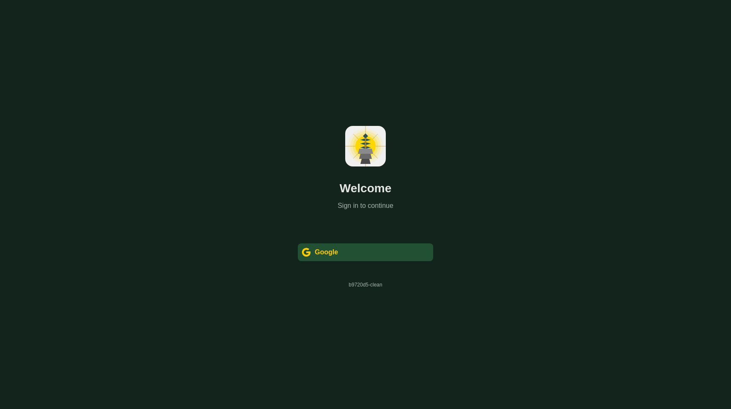
click at [389, 260] on div " Google" at bounding box center [365, 253] width 135 height 18
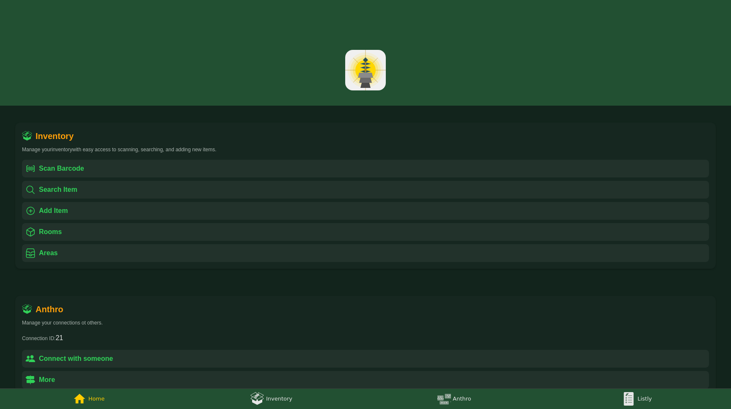
click at [635, 401] on img at bounding box center [629, 399] width 14 height 14
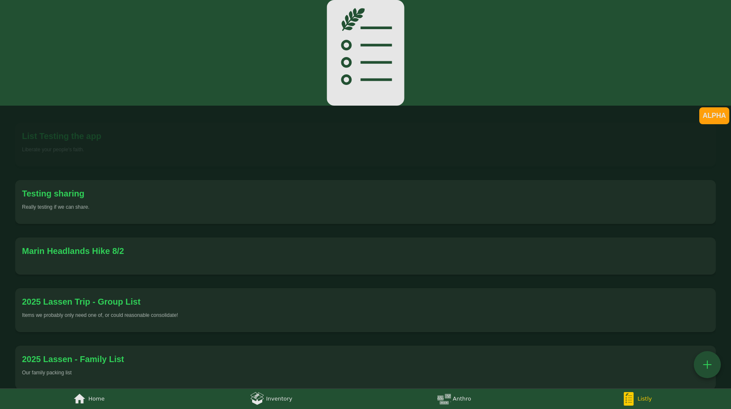
click at [263, 141] on div "List Testing the app" at bounding box center [365, 136] width 687 height 14
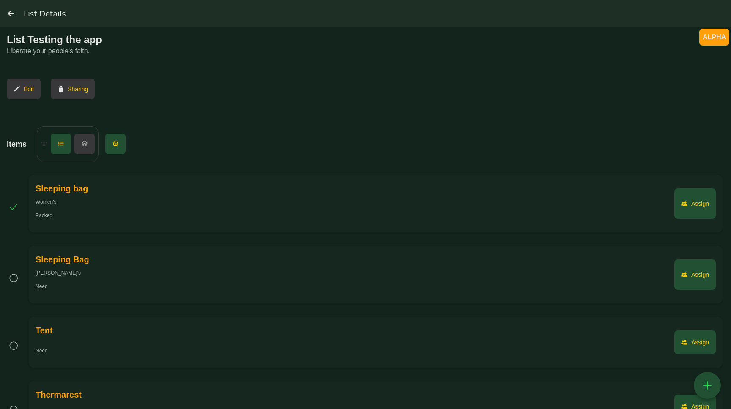
click at [695, 204] on div "Assign" at bounding box center [700, 203] width 18 height 7
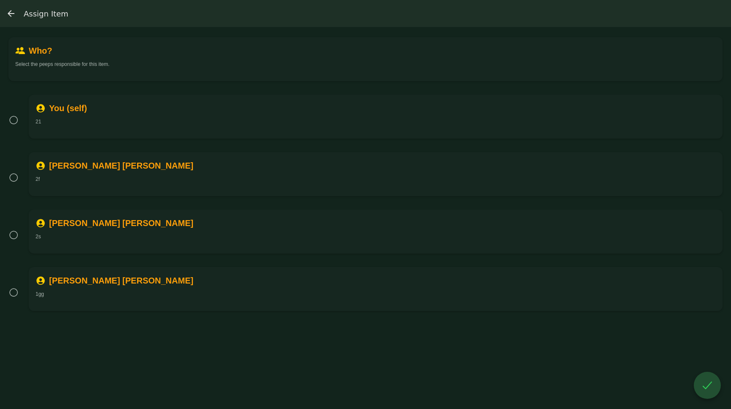
click at [235, 123] on div "21" at bounding box center [376, 121] width 680 height 7
click at [701, 379] on div "" at bounding box center [707, 385] width 14 height 15
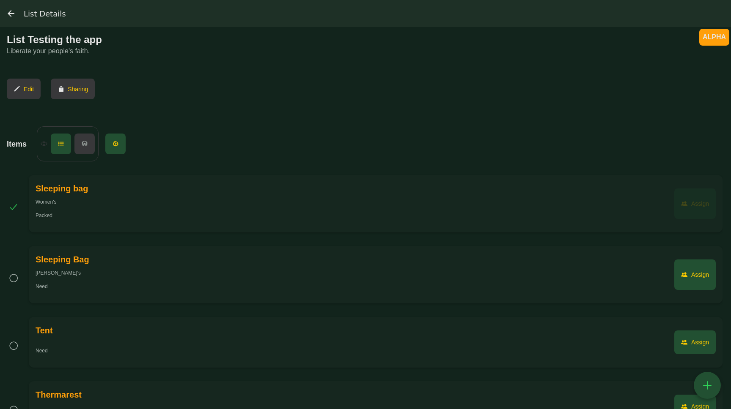
click at [691, 203] on div "Assign" at bounding box center [700, 203] width 18 height 7
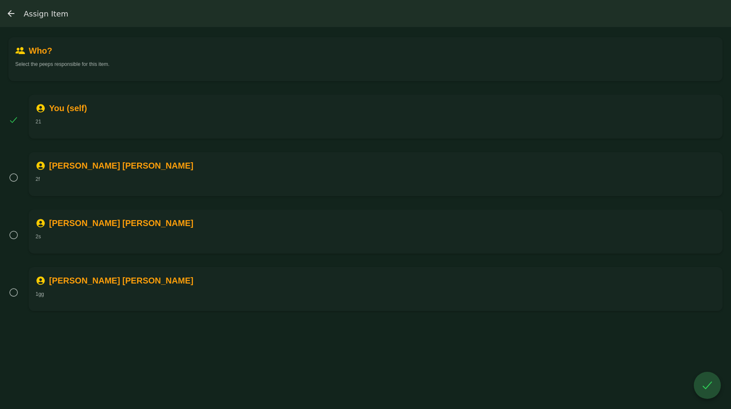
click at [197, 123] on div "21" at bounding box center [376, 121] width 680 height 7
click at [11, 11] on img "List Details, back" at bounding box center [11, 13] width 10 height 10
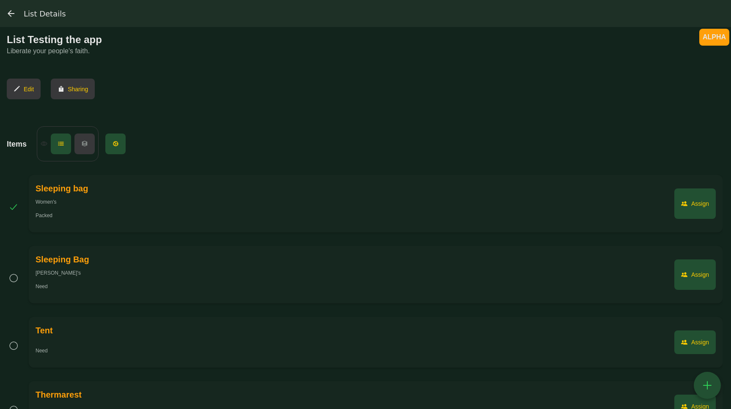
click at [3, 14] on div at bounding box center [365, 13] width 731 height 27
click at [14, 13] on img "(tabs), back" at bounding box center [11, 13] width 10 height 10
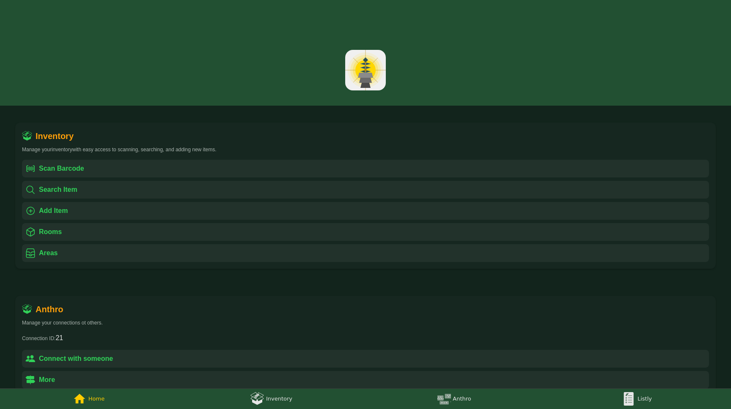
click at [625, 404] on img at bounding box center [629, 399] width 14 height 14
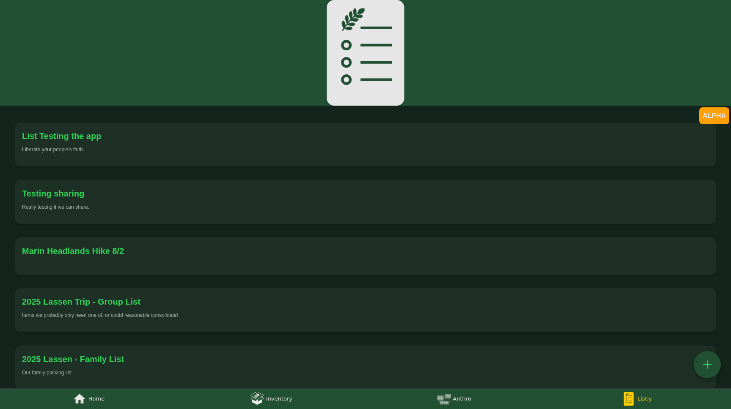
click at [277, 147] on div "Liberate your people's faith." at bounding box center [365, 149] width 687 height 7
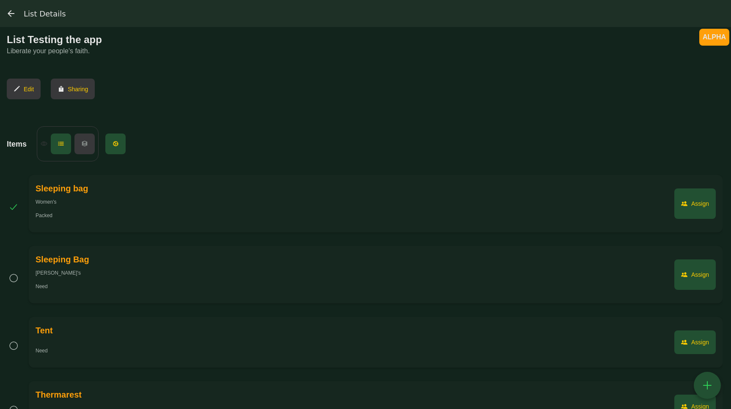
click at [13, 14] on img "(tabs), back" at bounding box center [11, 13] width 10 height 10
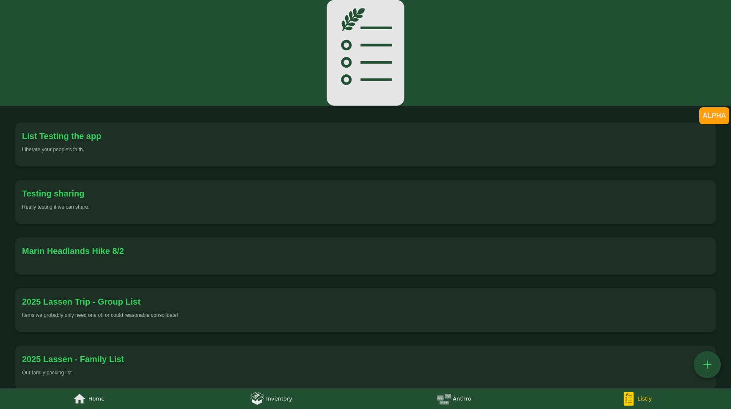
click at [707, 360] on div "" at bounding box center [707, 365] width 14 height 15
click at [82, 140] on div "List Testing the app" at bounding box center [61, 136] width 79 height 14
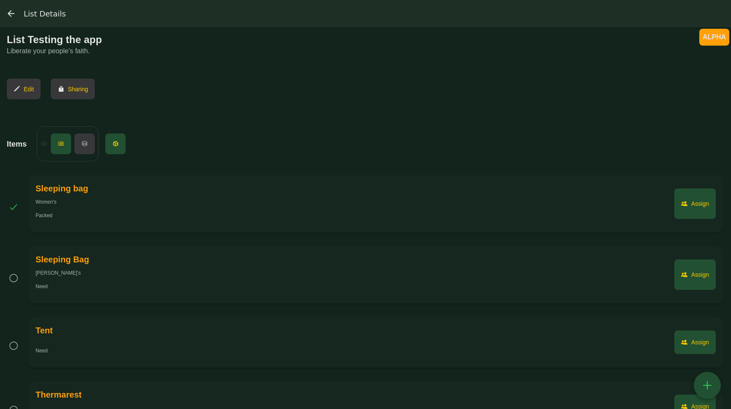
click at [15, 81] on button " Edit" at bounding box center [24, 89] width 34 height 21
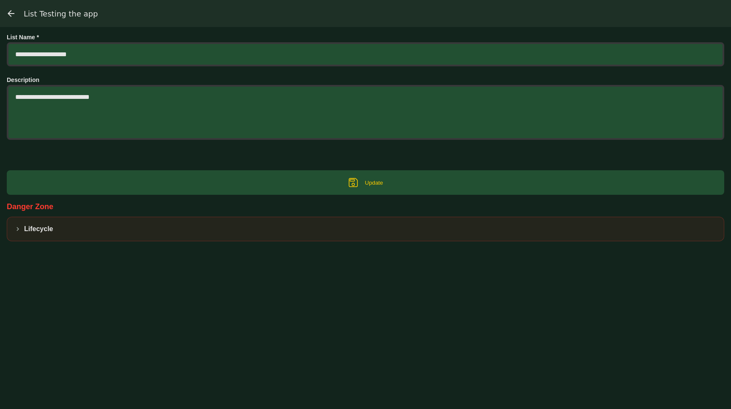
click at [10, 16] on img "List Details, back" at bounding box center [11, 13] width 10 height 10
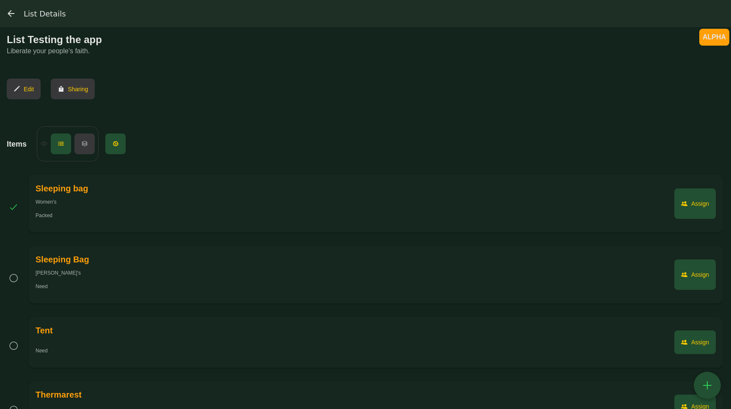
click at [10, 16] on img "(tabs), back" at bounding box center [11, 13] width 10 height 10
